Goal: Information Seeking & Learning: Learn about a topic

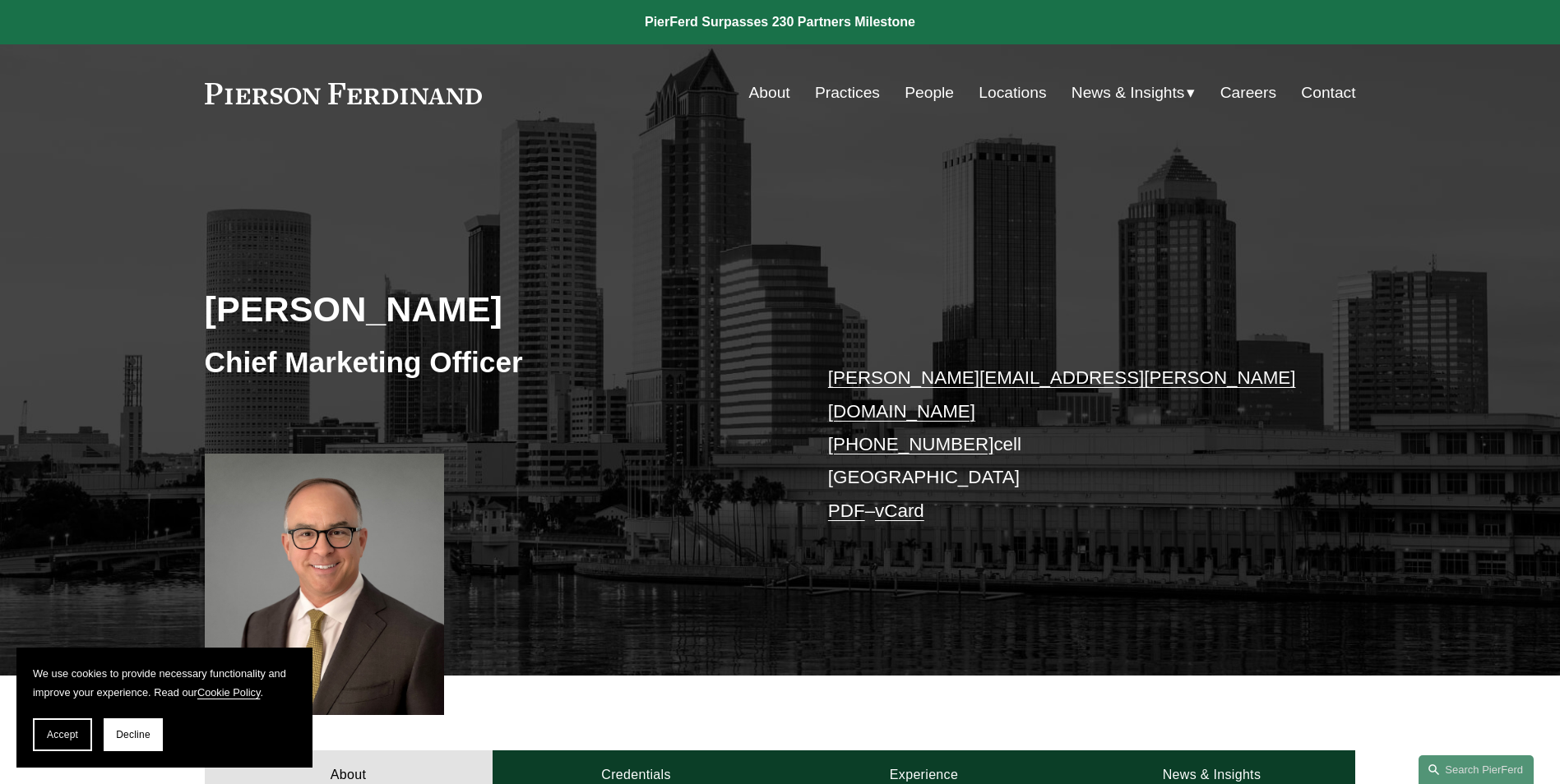
drag, startPoint x: 442, startPoint y: 393, endPoint x: 439, endPoint y: 384, distance: 9.5
click at [442, 393] on div "[PERSON_NAME] Chief Marketing Officer [PERSON_NAME][EMAIL_ADDRESS][PERSON_NAME]…" at bounding box center [780, 433] width 1560 height 488
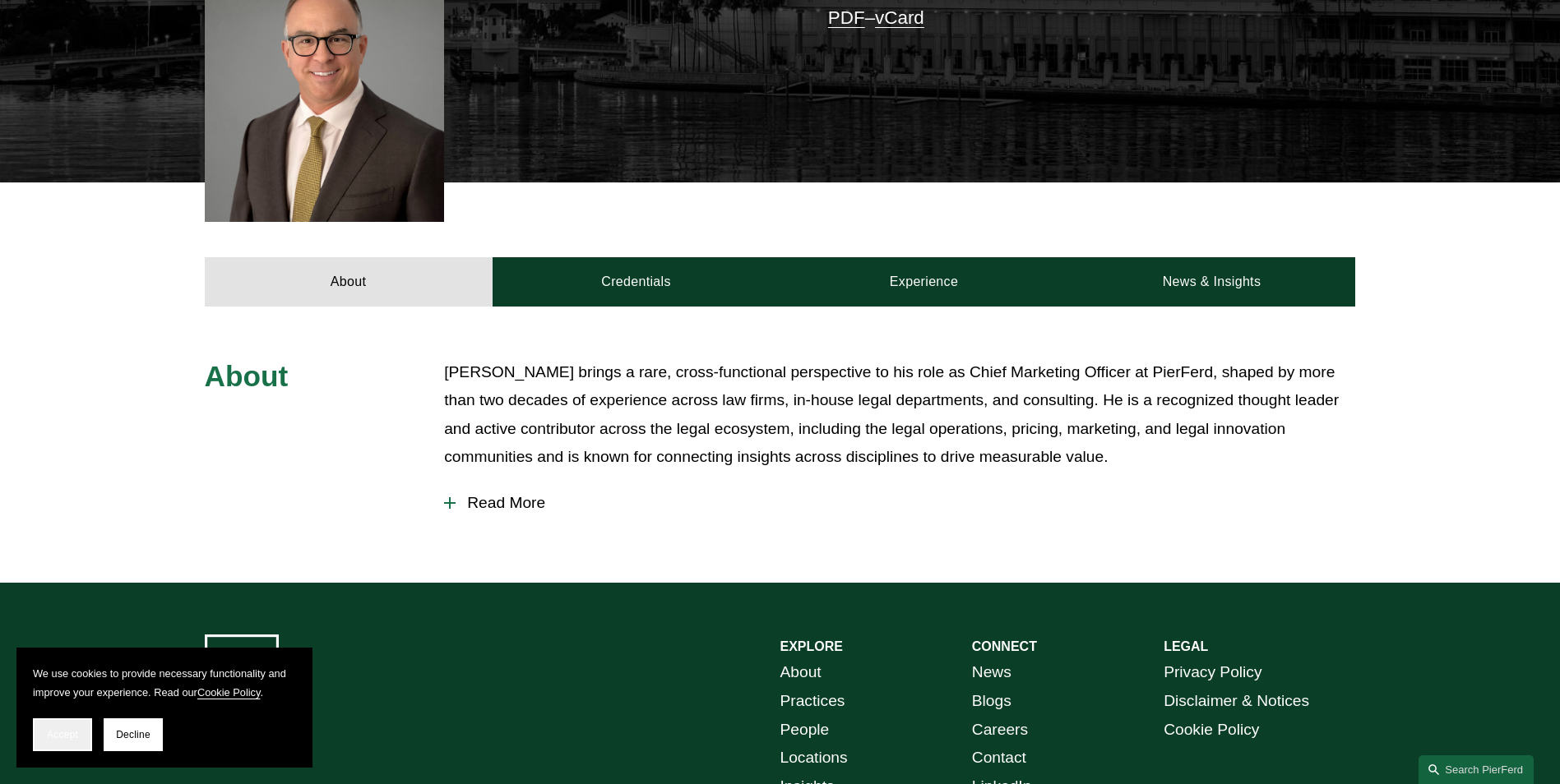
click at [74, 720] on button "Accept" at bounding box center [62, 735] width 59 height 33
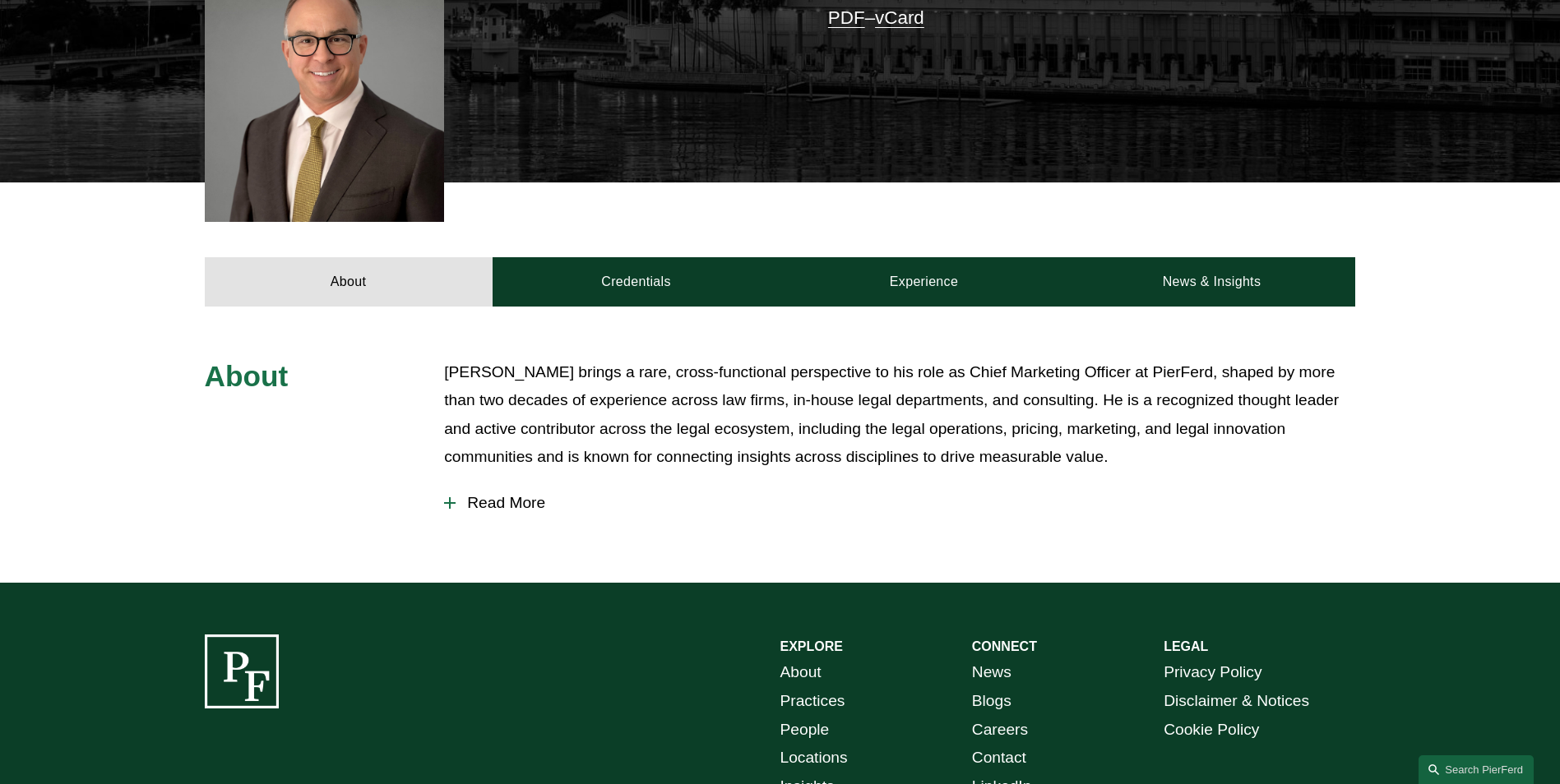
click at [518, 494] on span "Read More" at bounding box center [905, 503] width 900 height 18
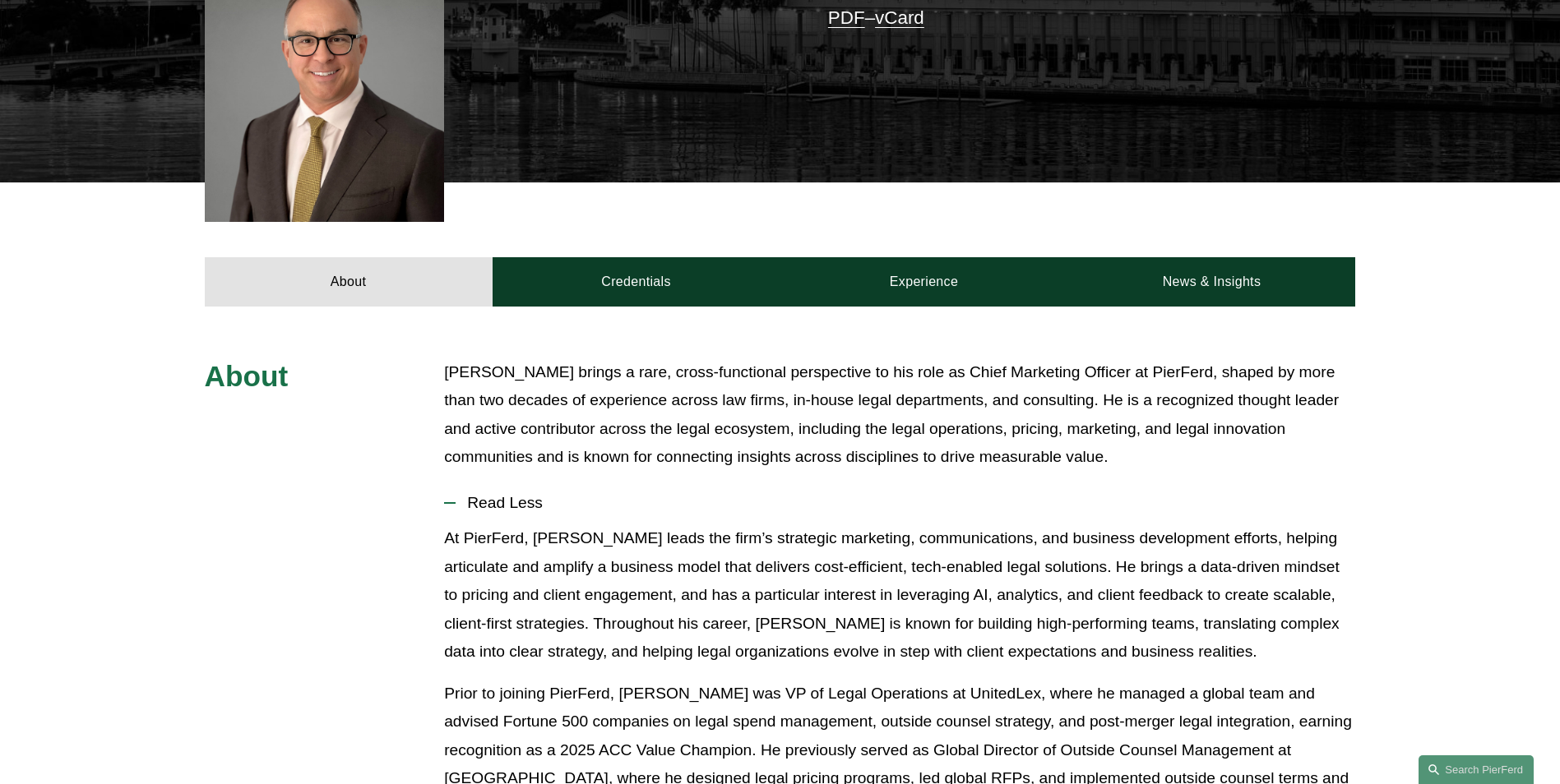
scroll to position [904, 0]
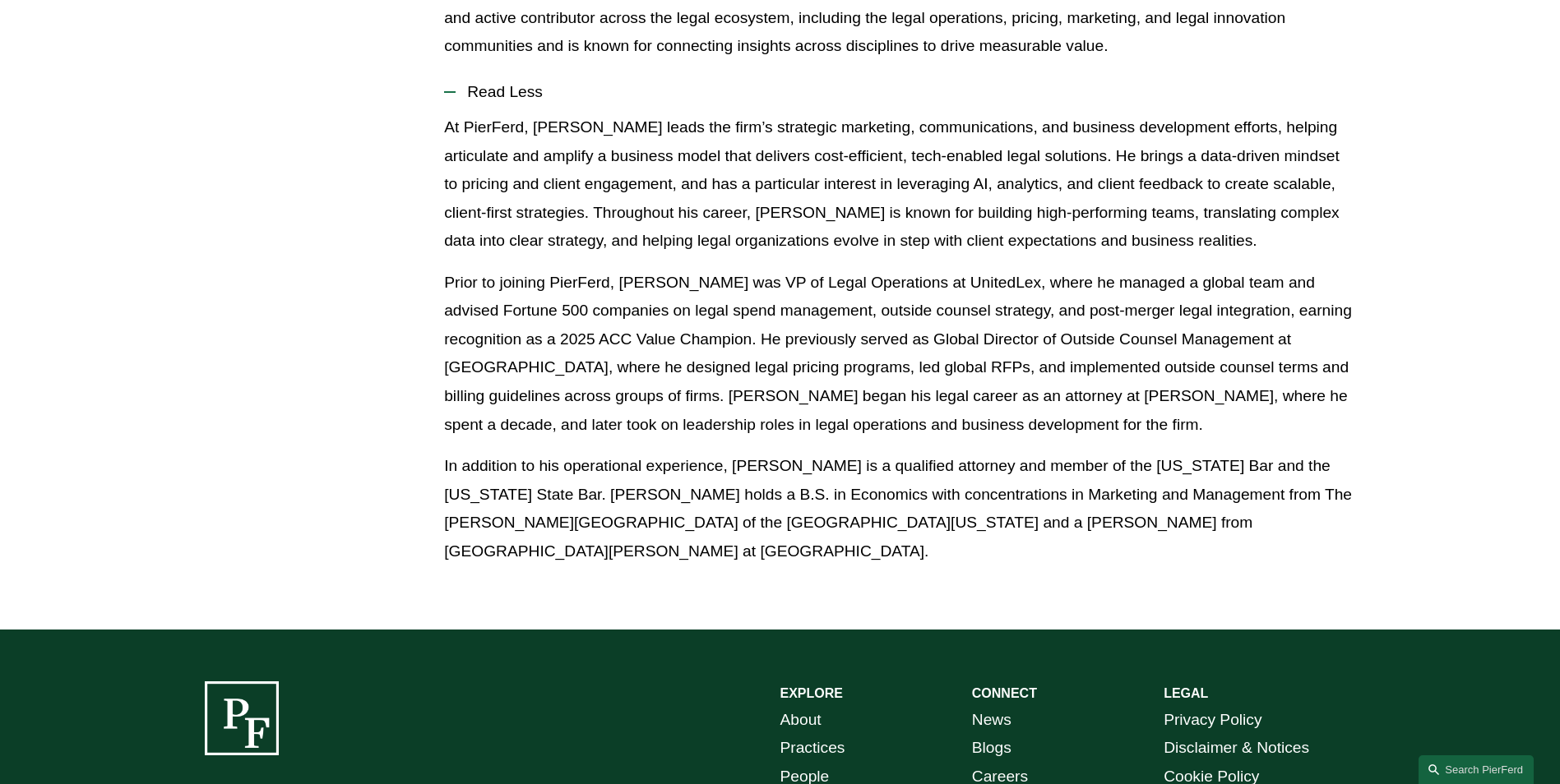
click at [95, 199] on div "About [PERSON_NAME] brings a rare, cross-functional perspective to his role as …" at bounding box center [780, 263] width 1560 height 631
click at [125, 244] on div "About [PERSON_NAME] brings a rare, cross-functional perspective to his role as …" at bounding box center [780, 263] width 1560 height 631
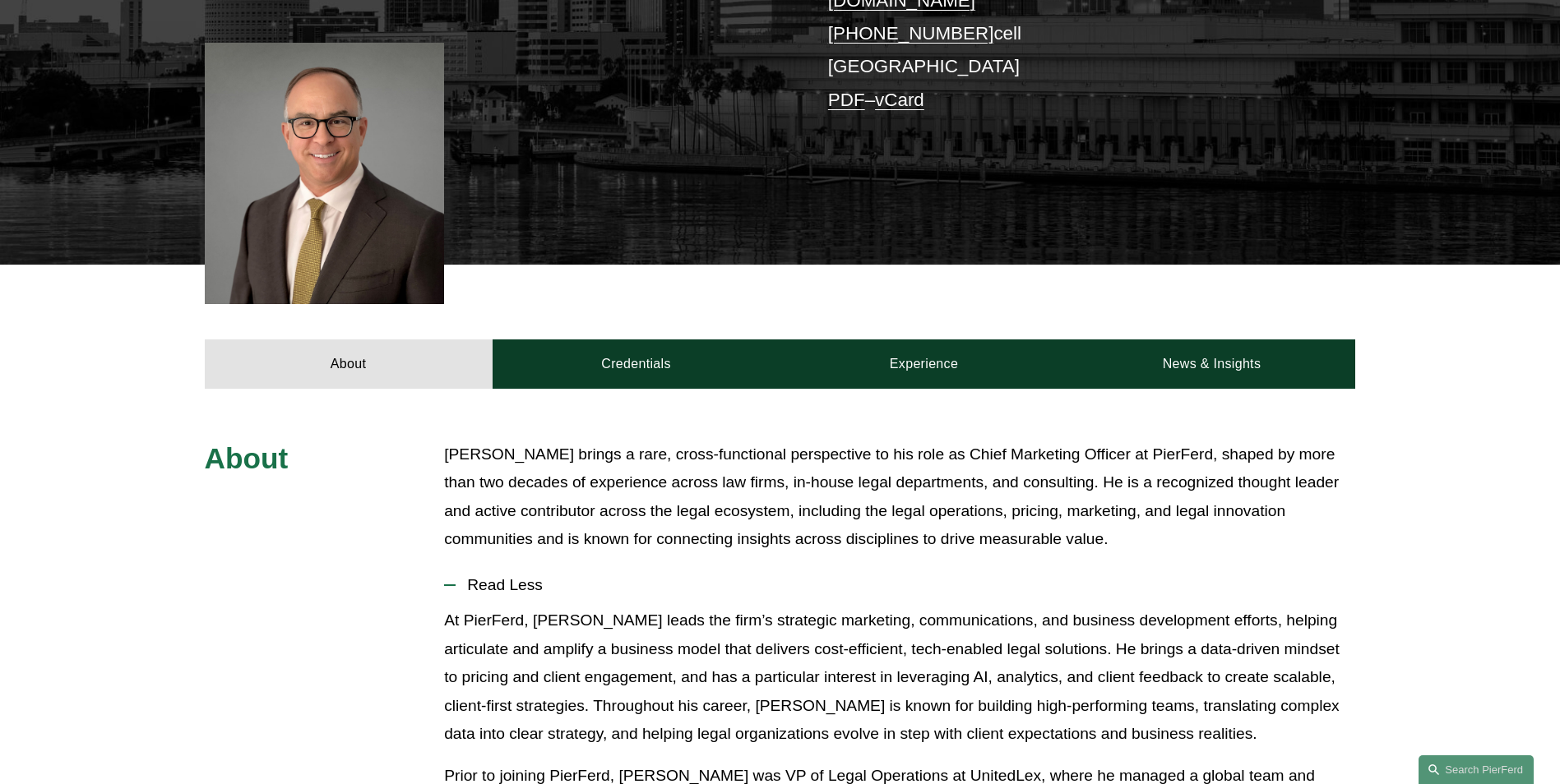
scroll to position [328, 0]
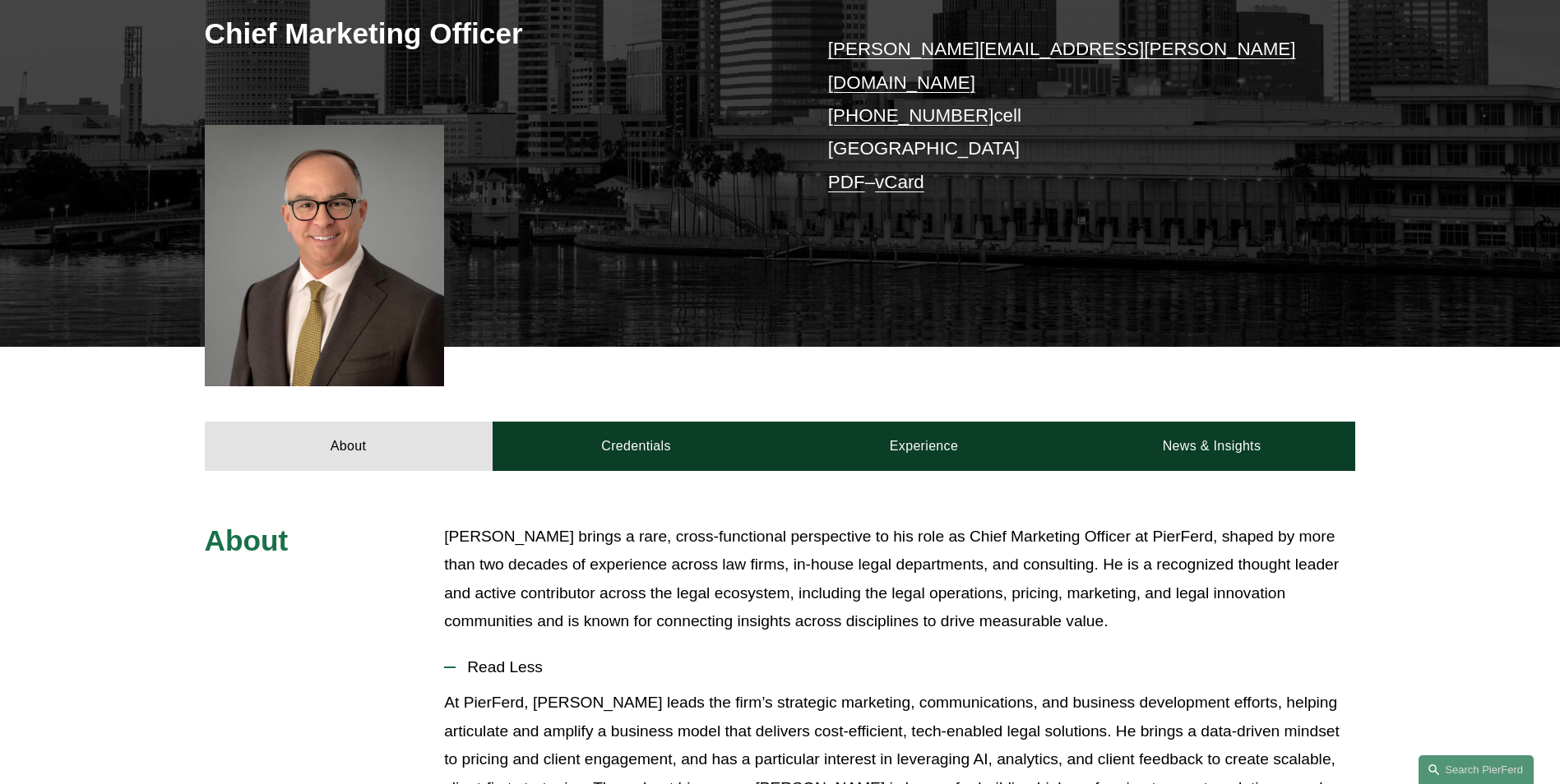
click at [161, 430] on div "About Credentials Experience News & Insights" at bounding box center [780, 408] width 1560 height 124
click at [158, 261] on div "[PERSON_NAME] Chief Marketing Officer [PERSON_NAME][EMAIL_ADDRESS][PERSON_NAME]…" at bounding box center [780, 104] width 1560 height 488
click at [445, 173] on div "[PERSON_NAME] Chief Marketing Officer [PERSON_NAME][EMAIL_ADDRESS][PERSON_NAME]…" at bounding box center [780, 104] width 1560 height 488
click at [614, 195] on div "[PERSON_NAME] Chief Marketing Officer [PERSON_NAME][EMAIL_ADDRESS][PERSON_NAME]…" at bounding box center [780, 104] width 1560 height 488
click at [850, 172] on link "PDF" at bounding box center [847, 182] width 37 height 21
